Goal: Book appointment/travel/reservation

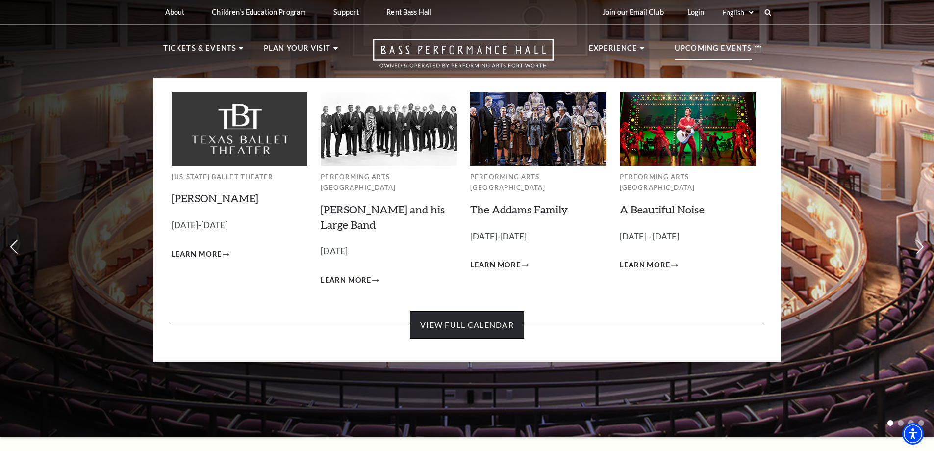
click at [444, 311] on link "View Full Calendar" at bounding box center [467, 324] width 114 height 27
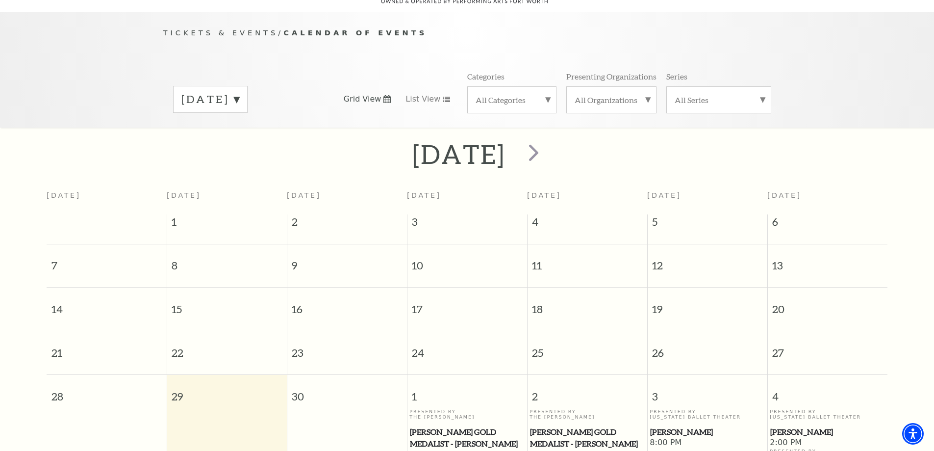
scroll to position [185, 0]
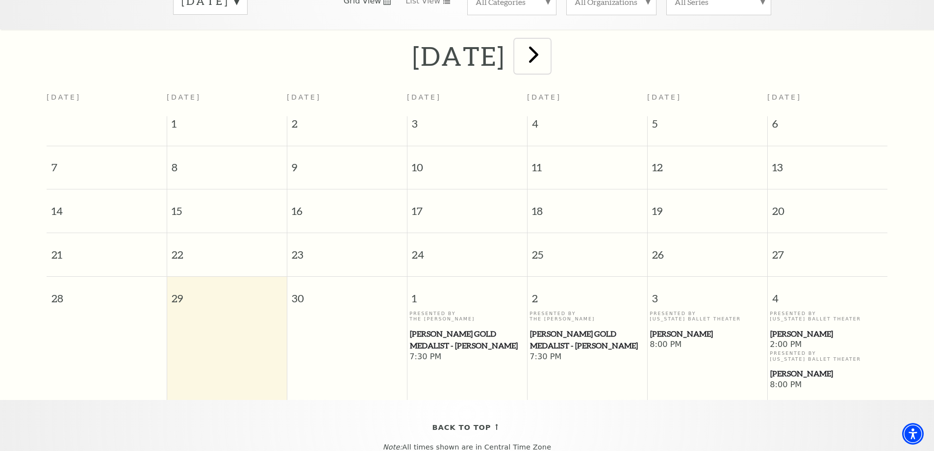
click at [548, 44] on span "next" at bounding box center [534, 54] width 28 height 28
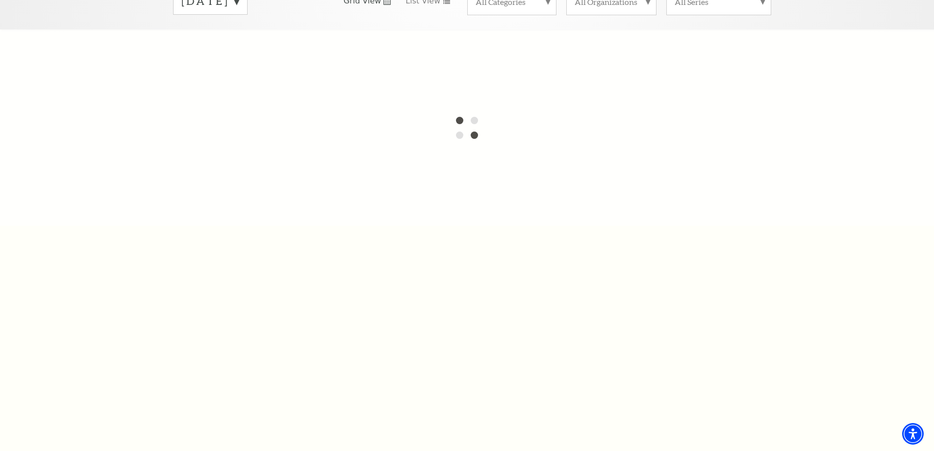
scroll to position [87, 0]
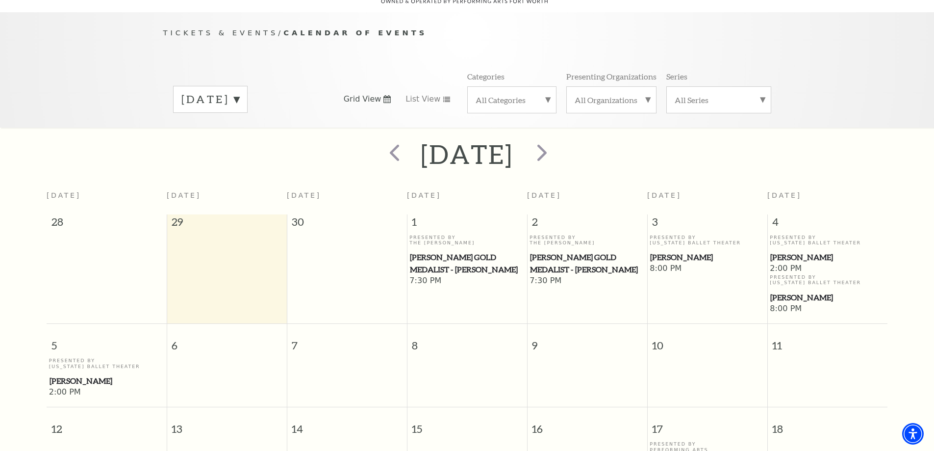
drag, startPoint x: 941, startPoint y: 218, endPoint x: 857, endPoint y: 145, distance: 111.3
click at [857, 145] on div "October 2025" at bounding box center [467, 154] width 934 height 35
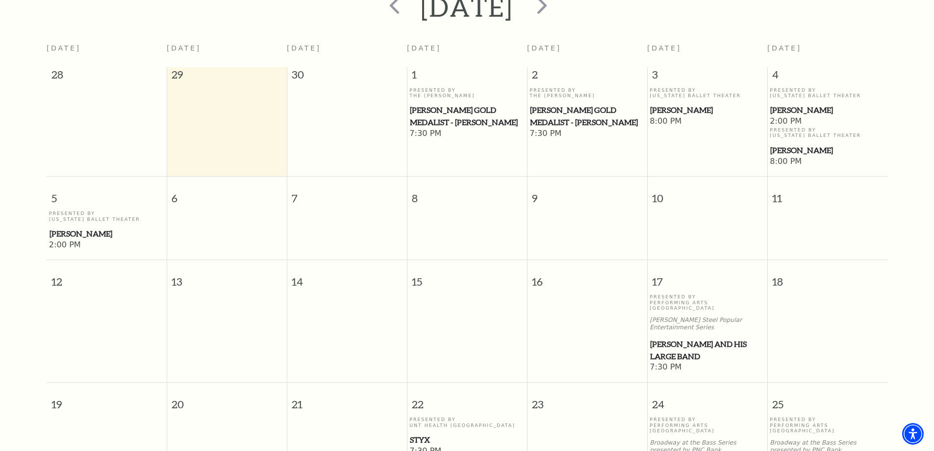
scroll to position [0, 0]
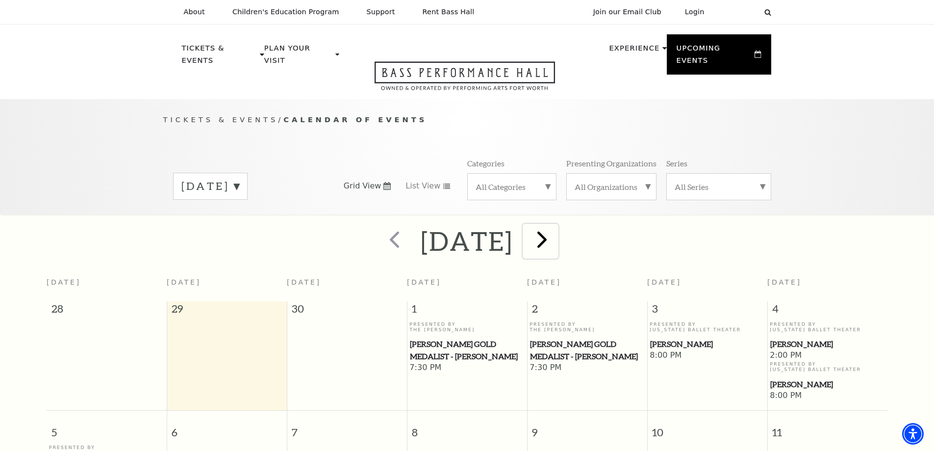
click at [556, 229] on span "next" at bounding box center [542, 239] width 28 height 28
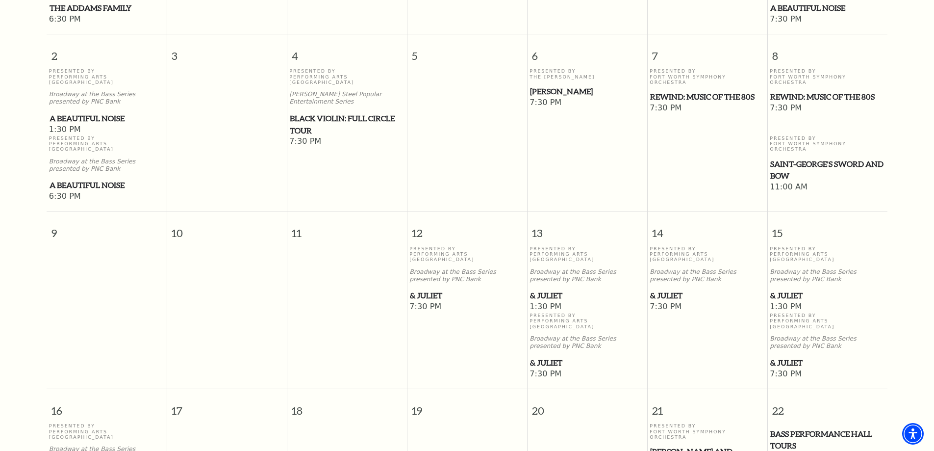
scroll to position [38, 0]
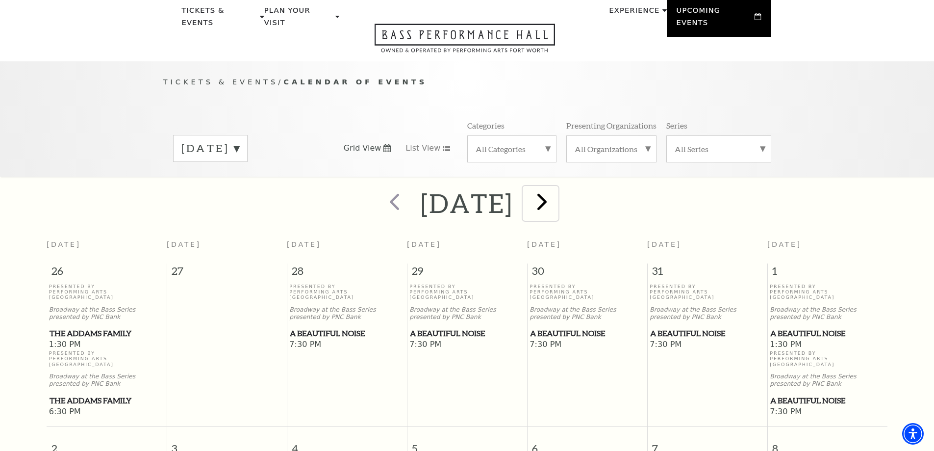
click at [556, 193] on span "next" at bounding box center [542, 201] width 28 height 28
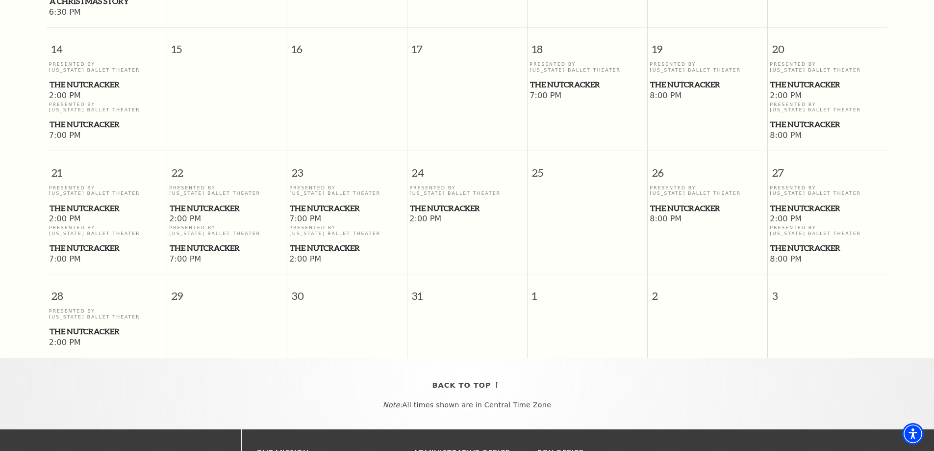
scroll to position [283, 0]
